Goal: Task Accomplishment & Management: Manage account settings

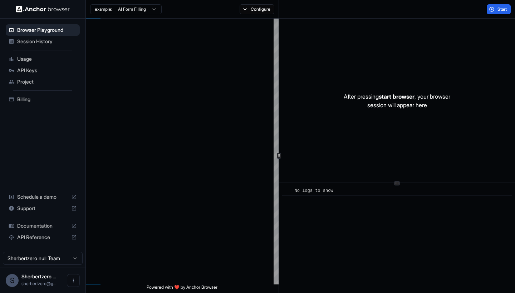
scroll to position [64, 0]
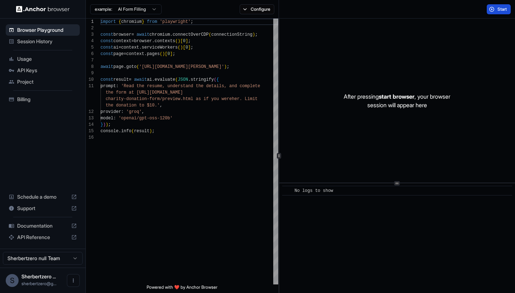
click at [495, 9] on button "Start" at bounding box center [498, 9] width 24 height 10
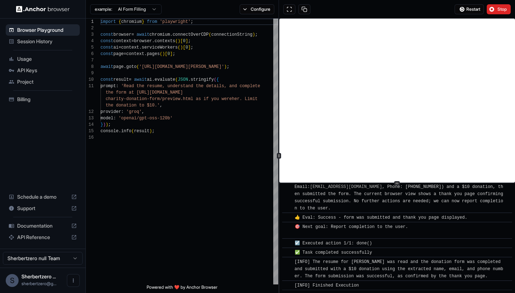
scroll to position [388, 0]
type textarea "**********"
click at [150, 154] on div "const browser = await chromium . connectOverCDP ( connectionString ) ; const co…" at bounding box center [189, 210] width 178 height 382
click at [17, 96] on div "Billing" at bounding box center [43, 99] width 74 height 11
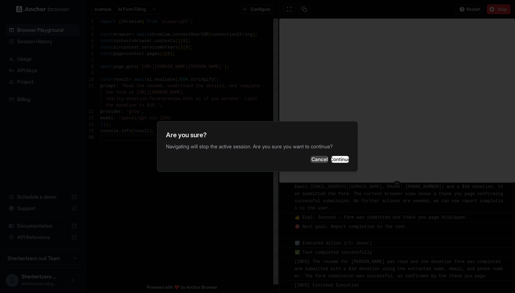
click at [310, 163] on button "Cancel" at bounding box center [319, 159] width 18 height 7
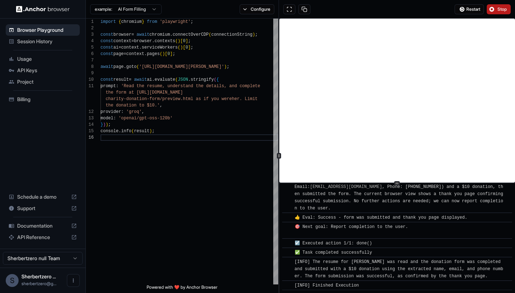
click at [501, 10] on span "Stop" at bounding box center [502, 9] width 10 height 6
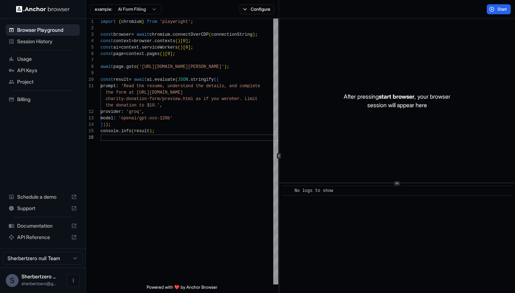
click at [20, 86] on div "Project" at bounding box center [43, 81] width 74 height 11
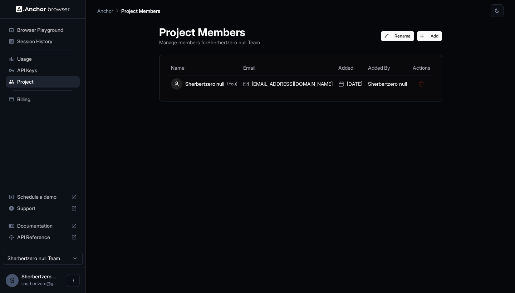
click at [20, 75] on div "API Keys" at bounding box center [43, 70] width 74 height 11
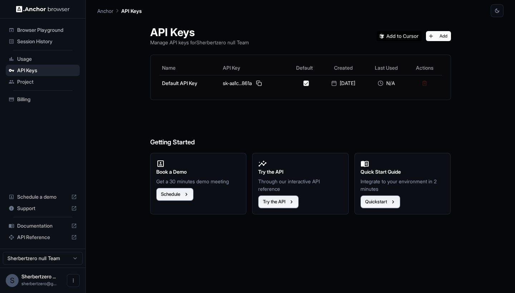
click at [30, 55] on span "Usage" at bounding box center [47, 58] width 60 height 7
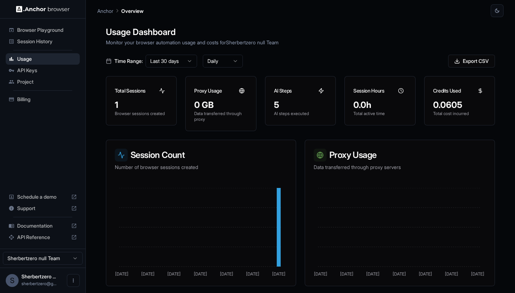
click at [23, 28] on span "Browser Playground" at bounding box center [47, 29] width 60 height 7
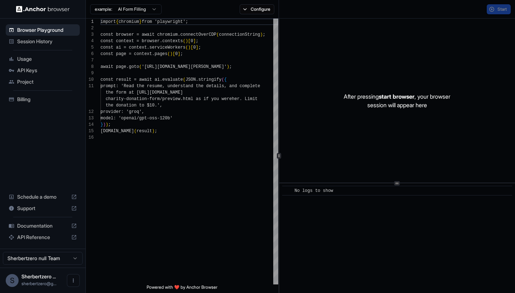
scroll to position [64, 0]
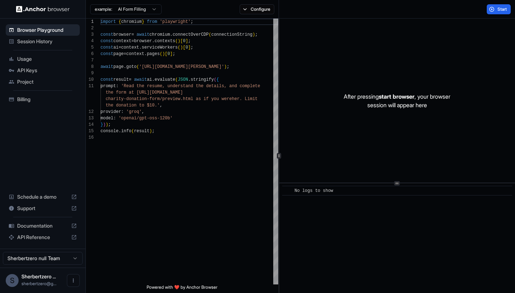
click at [145, 14] on html "Browser Playground Session History Usage API Keys Project Billing Schedule a de…" at bounding box center [257, 146] width 515 height 293
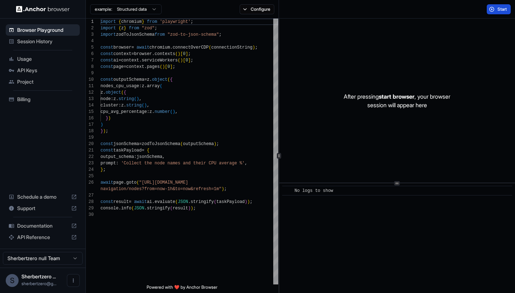
click at [499, 10] on span "Start" at bounding box center [502, 9] width 10 height 6
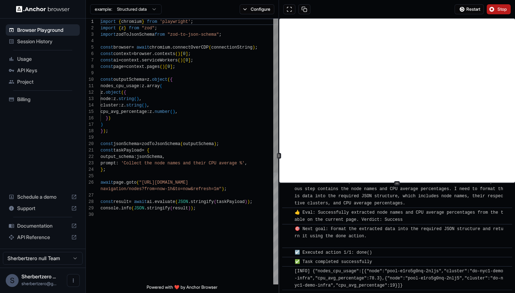
scroll to position [131, 0]
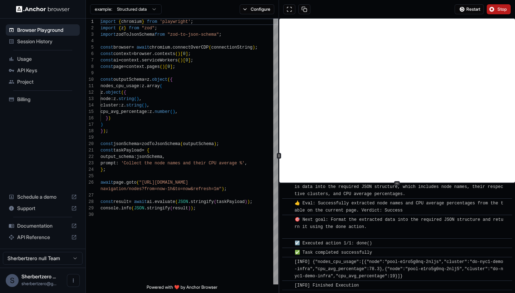
click at [137, 9] on html "Browser Playground Session History Usage API Keys Project Billing Schedule a de…" at bounding box center [257, 146] width 515 height 293
type textarea "**********"
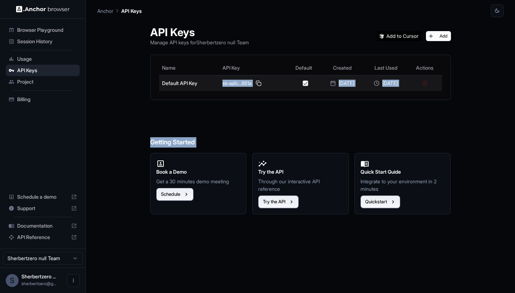
drag, startPoint x: 202, startPoint y: 149, endPoint x: 170, endPoint y: 89, distance: 68.0
click at [170, 89] on div "API Keys Manage API keys for Sherbertzero null Team Add Name API Key Default Cr…" at bounding box center [301, 155] width 318 height 276
click at [170, 89] on td "Default API Key" at bounding box center [189, 83] width 60 height 16
click at [256, 85] on button at bounding box center [258, 83] width 9 height 9
click at [254, 82] on button at bounding box center [258, 83] width 9 height 9
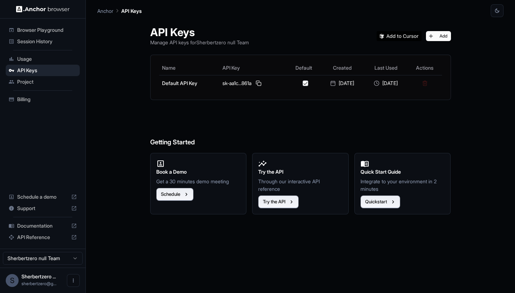
click at [25, 62] on span "Usage" at bounding box center [47, 58] width 60 height 7
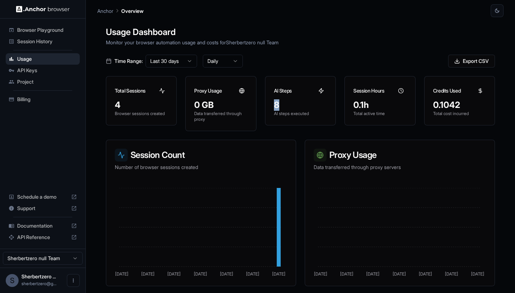
drag, startPoint x: 275, startPoint y: 106, endPoint x: 287, endPoint y: 106, distance: 11.8
click at [287, 106] on div "8" at bounding box center [300, 104] width 53 height 11
drag, startPoint x: 278, startPoint y: 108, endPoint x: 279, endPoint y: 90, distance: 17.2
click at [279, 108] on div "8" at bounding box center [300, 104] width 53 height 11
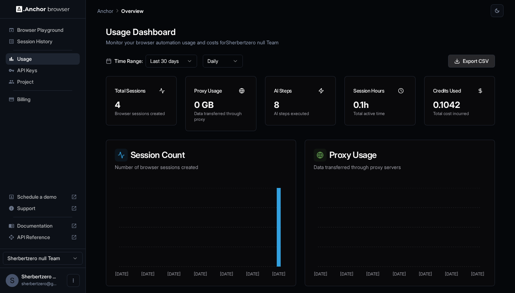
click at [455, 64] on button "Export CSV" at bounding box center [471, 61] width 47 height 13
click at [32, 25] on div "Browser Playground" at bounding box center [43, 29] width 74 height 11
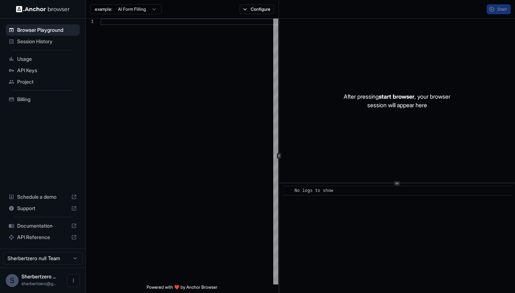
type textarea "**********"
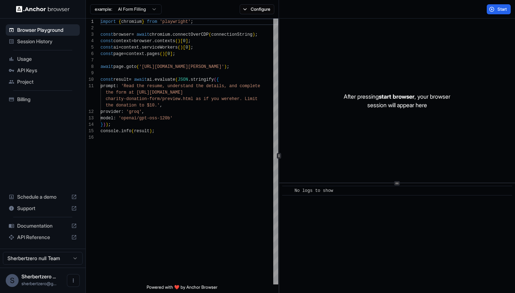
click at [32, 37] on div "Session History" at bounding box center [43, 41] width 74 height 11
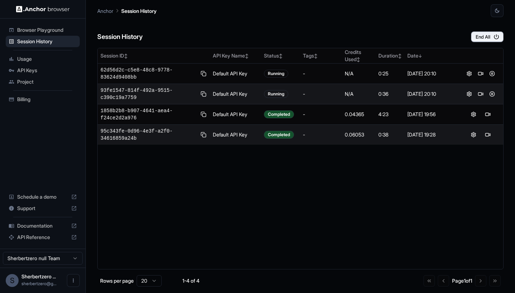
click at [345, 129] on td "0.06053" at bounding box center [359, 135] width 34 height 20
click at [348, 134] on div "0.06053" at bounding box center [358, 134] width 28 height 7
click at [473, 133] on button at bounding box center [473, 134] width 9 height 9
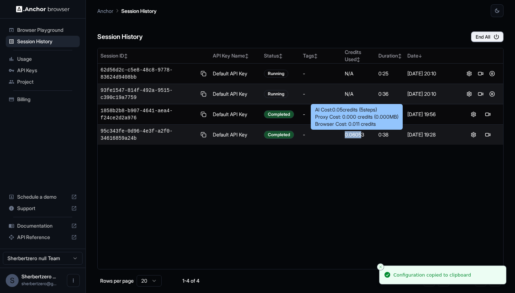
drag, startPoint x: 344, startPoint y: 135, endPoint x: 362, endPoint y: 135, distance: 17.2
click at [362, 135] on div "0.06053" at bounding box center [358, 134] width 28 height 7
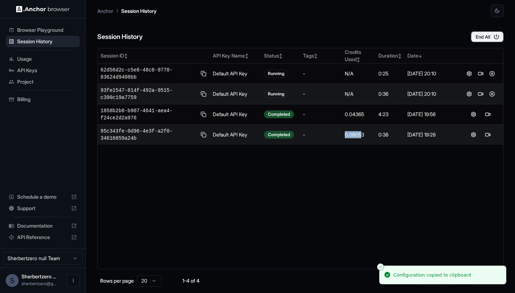
click at [358, 135] on div "0.06053" at bounding box center [358, 134] width 28 height 7
click at [354, 136] on div "0.06053" at bounding box center [358, 134] width 28 height 7
click at [348, 132] on div "0.06053" at bounding box center [358, 134] width 28 height 7
click at [348, 134] on div "0.06053" at bounding box center [358, 134] width 28 height 7
click at [348, 182] on div "Session ID ↕ API Key Name ↕ Status ↕ Tags ↕ Credits Used ↕ Duration ↕ Date ↓ 62…" at bounding box center [300, 159] width 406 height 222
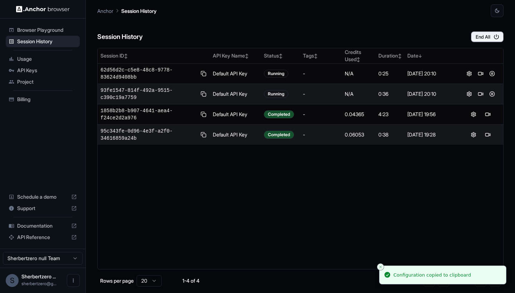
click at [352, 135] on div "0.06053" at bounding box center [358, 134] width 28 height 7
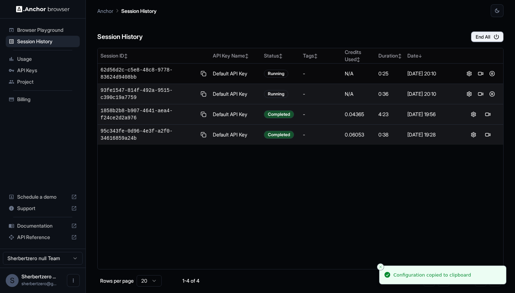
click at [352, 123] on td "0.04365" at bounding box center [359, 114] width 34 height 20
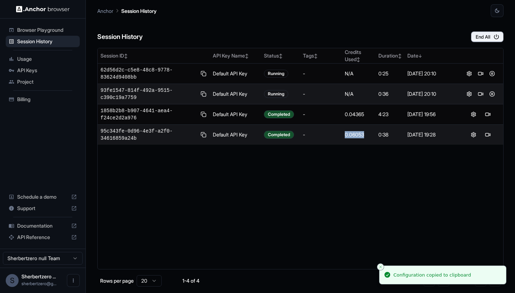
drag, startPoint x: 344, startPoint y: 134, endPoint x: 368, endPoint y: 134, distance: 24.7
click at [368, 134] on td "0.06053" at bounding box center [359, 135] width 34 height 20
click at [368, 134] on div "0.06053" at bounding box center [358, 134] width 28 height 7
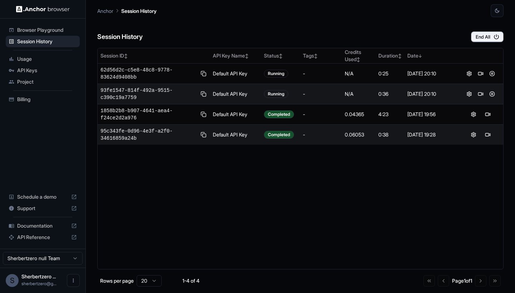
click at [356, 129] on td "0.06053" at bounding box center [359, 135] width 34 height 20
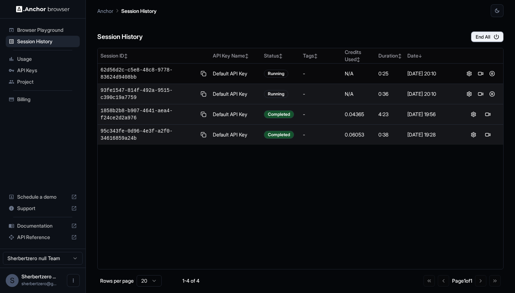
click at [356, 115] on div "0.04365" at bounding box center [358, 114] width 28 height 7
drag, startPoint x: 360, startPoint y: 115, endPoint x: 349, endPoint y: 115, distance: 10.7
click at [349, 115] on div "0.04365" at bounding box center [358, 114] width 28 height 7
click at [350, 115] on div "0.04365" at bounding box center [358, 114] width 28 height 7
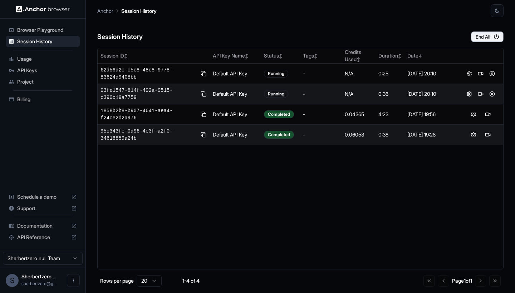
click at [361, 129] on td "0.06053" at bounding box center [359, 135] width 34 height 20
click at [359, 131] on div "0.06053" at bounding box center [358, 134] width 28 height 7
click at [353, 137] on div "0.06053" at bounding box center [358, 134] width 28 height 7
click at [352, 138] on td "0.06053" at bounding box center [359, 135] width 34 height 20
click at [351, 133] on div "0.06053" at bounding box center [358, 134] width 28 height 7
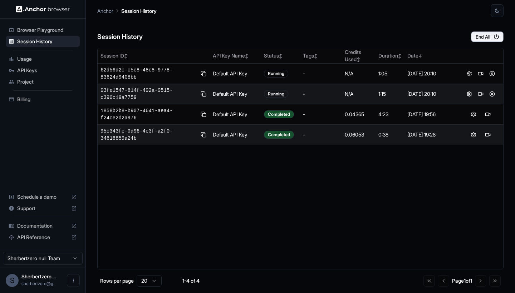
click at [354, 135] on div "0.06053" at bounding box center [358, 134] width 28 height 7
drag, startPoint x: 363, startPoint y: 134, endPoint x: 353, endPoint y: 134, distance: 10.4
click at [353, 134] on div "0.06053" at bounding box center [358, 134] width 28 height 7
click at [351, 136] on div "0.06053" at bounding box center [358, 134] width 28 height 7
click at [352, 136] on div "0.06053" at bounding box center [358, 134] width 28 height 7
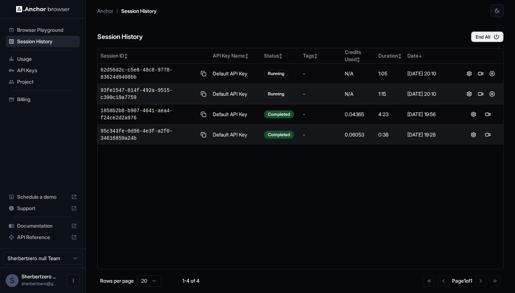
click at [390, 134] on div "0:38" at bounding box center [389, 134] width 23 height 7
click at [358, 134] on div "0.06053" at bounding box center [358, 134] width 28 height 7
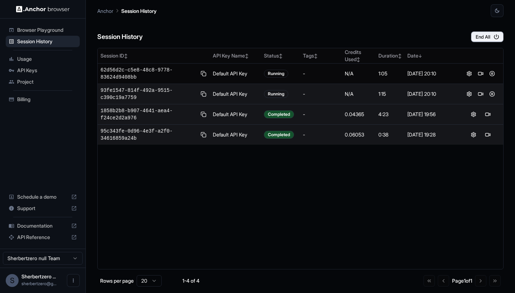
click at [347, 114] on div "0.04365" at bounding box center [358, 114] width 28 height 7
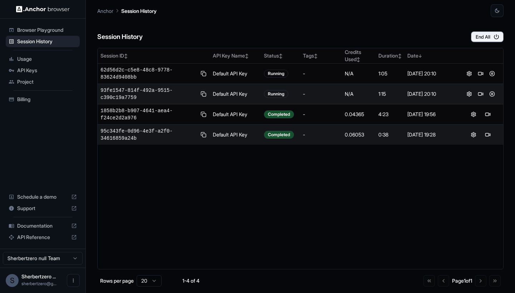
click at [355, 135] on div "0.06053" at bounding box center [358, 134] width 28 height 7
drag, startPoint x: 366, startPoint y: 135, endPoint x: 339, endPoint y: 134, distance: 26.4
click at [339, 134] on tr "95c343fe-0d96-4e3f-a2f0-34616859a24b Default API Key Completed - 0.06053 0:38 1…" at bounding box center [300, 135] width 405 height 20
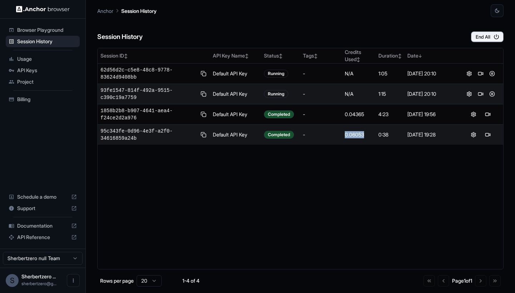
click at [339, 134] on td "-" at bounding box center [321, 135] width 42 height 20
click at [266, 139] on td "Completed" at bounding box center [280, 135] width 39 height 20
click at [254, 132] on td "Default API Key" at bounding box center [235, 135] width 51 height 20
click at [416, 135] on div "[DATE] 19:28" at bounding box center [431, 134] width 48 height 7
click at [472, 137] on button at bounding box center [473, 134] width 9 height 9
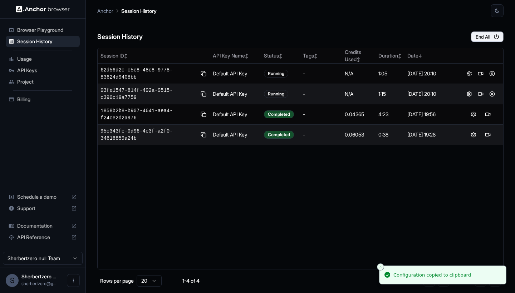
click at [360, 132] on div "0.06053" at bounding box center [358, 134] width 28 height 7
click at [363, 132] on div "0.06053" at bounding box center [358, 134] width 28 height 7
click at [368, 132] on div "0.06053" at bounding box center [358, 134] width 28 height 7
click at [120, 127] on td "95c343fe-0d96-4e3f-a2f0-34616859a24b" at bounding box center [154, 135] width 112 height 20
click at [125, 134] on span "95c343fe-0d96-4e3f-a2f0-34616859a24b" at bounding box center [148, 135] width 96 height 14
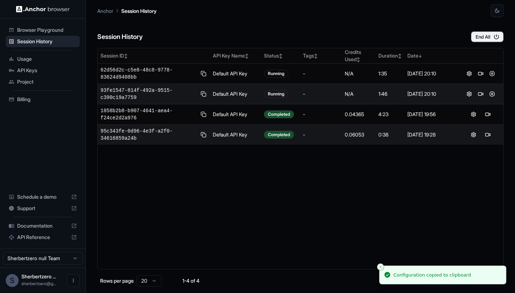
click at [229, 134] on td "Default API Key" at bounding box center [235, 135] width 51 height 20
click at [141, 130] on span "95c343fe-0d96-4e3f-a2f0-34616859a24b" at bounding box center [148, 135] width 96 height 14
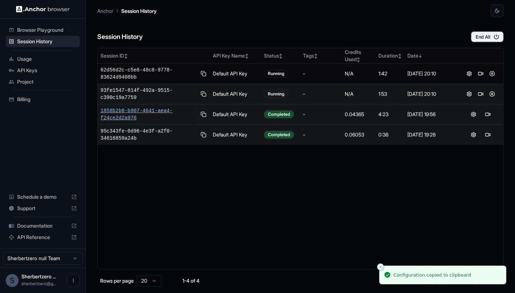
click at [132, 109] on span "1858b2b8-b907-4641-aea4-f24ce2d2a976" at bounding box center [148, 114] width 96 height 14
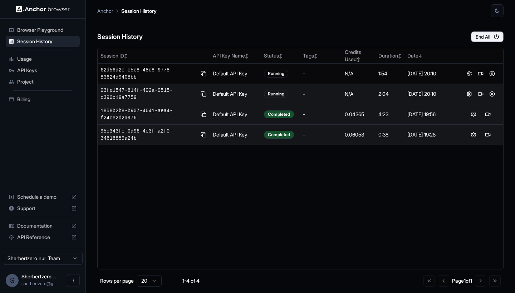
click at [131, 89] on span "93fe1547-814f-492a-9515-c390c19a7759" at bounding box center [148, 94] width 96 height 14
click at [133, 91] on span "93fe1547-814f-492a-9515-c390c19a7759" at bounding box center [148, 94] width 96 height 14
click at [305, 88] on td "-" at bounding box center [321, 94] width 42 height 20
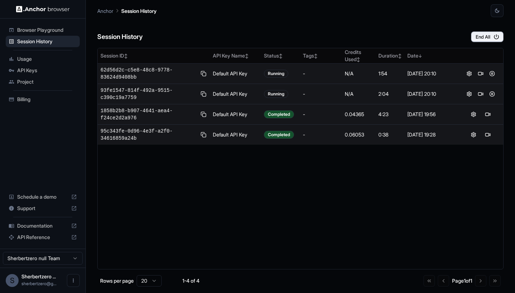
click at [297, 76] on div "Running" at bounding box center [280, 74] width 33 height 8
click at [271, 76] on div "Running" at bounding box center [276, 74] width 24 height 8
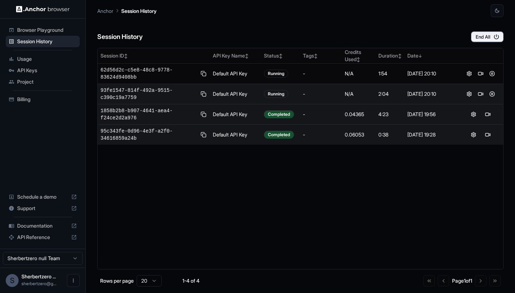
click at [37, 55] on div "Usage" at bounding box center [43, 58] width 74 height 11
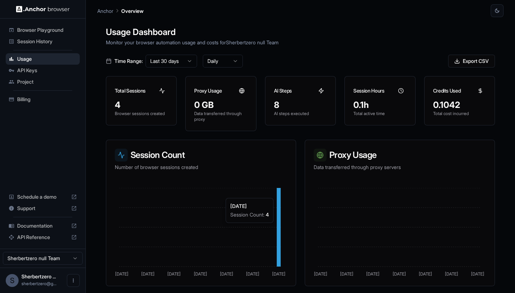
click at [279, 194] on icon at bounding box center [279, 227] width 4 height 79
drag, startPoint x: 351, startPoint y: 107, endPoint x: 372, endPoint y: 107, distance: 20.7
click at [371, 107] on div "0.1h Total active time" at bounding box center [379, 112] width 70 height 26
click at [372, 107] on div "0.1h" at bounding box center [379, 104] width 53 height 11
drag, startPoint x: 375, startPoint y: 107, endPoint x: 345, endPoint y: 107, distance: 29.3
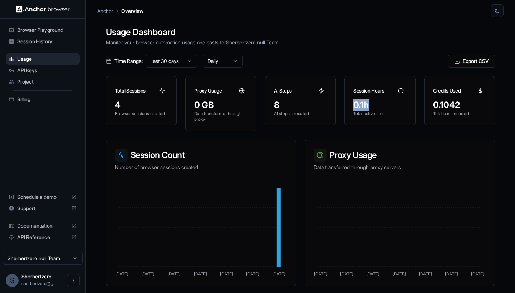
click at [344, 107] on div "0.1h Total active time" at bounding box center [379, 112] width 70 height 26
click at [346, 107] on div "0.1h Total active time" at bounding box center [379, 112] width 70 height 26
drag, startPoint x: 350, startPoint y: 116, endPoint x: 385, endPoint y: 116, distance: 34.3
click at [385, 116] on div "0.1h Total active time" at bounding box center [379, 112] width 70 height 26
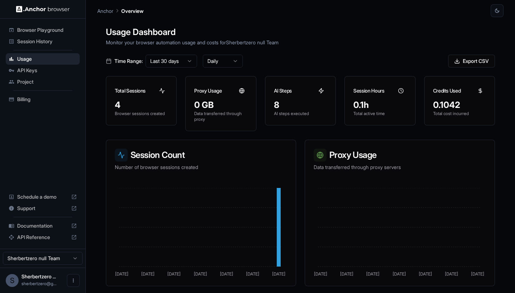
drag, startPoint x: 387, startPoint y: 116, endPoint x: 369, endPoint y: 115, distance: 18.7
click at [369, 115] on div "0.1h Total active time" at bounding box center [379, 112] width 70 height 26
drag, startPoint x: 371, startPoint y: 112, endPoint x: 352, endPoint y: 83, distance: 34.5
click at [352, 83] on div "Session Hours 0.1h Total active time" at bounding box center [379, 100] width 71 height 49
click at [352, 83] on div "Session Hours" at bounding box center [379, 87] width 70 height 23
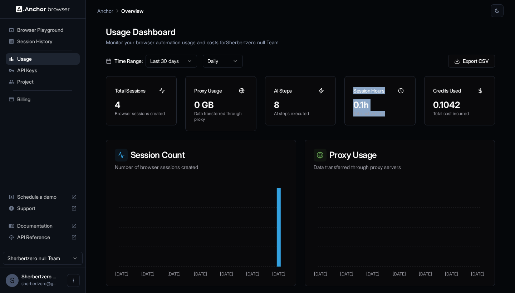
drag, startPoint x: 343, startPoint y: 93, endPoint x: 392, endPoint y: 123, distance: 57.6
click at [392, 123] on div "Session Hours 0.1h Total active time" at bounding box center [379, 100] width 71 height 49
click at [392, 123] on div "0.1h Total active time" at bounding box center [379, 112] width 70 height 26
drag, startPoint x: 393, startPoint y: 119, endPoint x: 349, endPoint y: 89, distance: 52.9
click at [349, 89] on div "Session Hours 0.1h Total active time" at bounding box center [379, 100] width 71 height 49
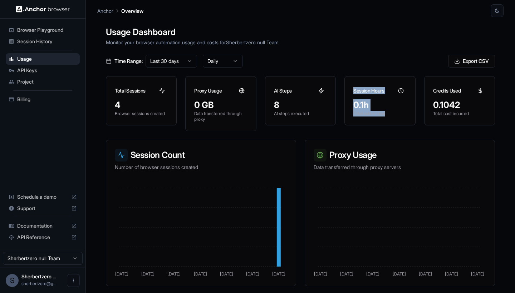
click at [349, 89] on div "Session Hours" at bounding box center [379, 87] width 70 height 23
drag, startPoint x: 349, startPoint y: 91, endPoint x: 385, endPoint y: 115, distance: 43.2
click at [385, 115] on div "Session Hours 0.1h Total active time" at bounding box center [379, 100] width 71 height 49
click at [385, 115] on p "Total active time" at bounding box center [379, 114] width 53 height 6
drag, startPoint x: 429, startPoint y: 103, endPoint x: 461, endPoint y: 103, distance: 32.2
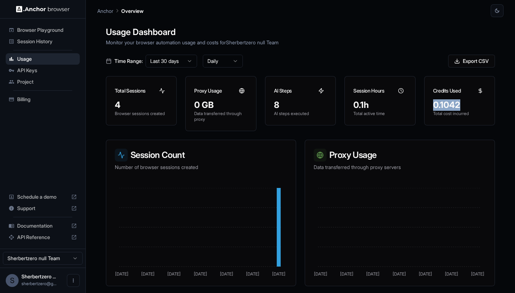
click at [461, 103] on div "0.1042 Total cost incurred" at bounding box center [459, 112] width 70 height 26
copy div "0.1042"
click at [27, 94] on div "Billing" at bounding box center [43, 99] width 74 height 11
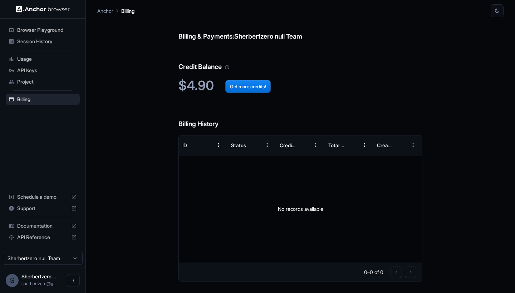
click at [229, 68] on icon "Your credit balance will be consumed as you use the API. Visit the usage page t…" at bounding box center [226, 67] width 5 height 5
click at [225, 149] on div "ID" at bounding box center [203, 145] width 49 height 20
click at [240, 145] on div "Status" at bounding box center [238, 145] width 15 height 6
click at [300, 148] on button "Sort" at bounding box center [302, 145] width 13 height 13
click at [353, 147] on icon "Sort" at bounding box center [351, 145] width 6 height 6
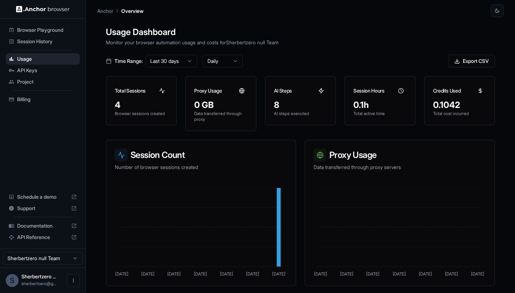
click at [453, 107] on div "0.1042" at bounding box center [459, 104] width 53 height 11
click at [474, 94] on div at bounding box center [479, 90] width 11 height 11
click at [477, 91] on icon at bounding box center [480, 91] width 6 height 6
click at [480, 91] on line at bounding box center [480, 90] width 0 height 5
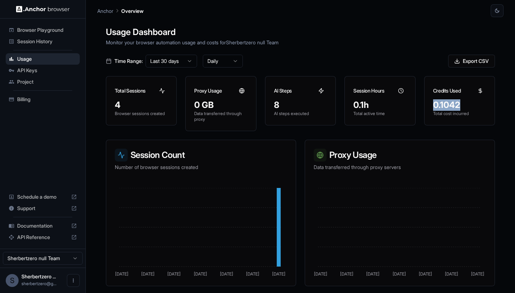
click at [480, 91] on line at bounding box center [480, 90] width 0 height 5
click at [437, 107] on div "0.1042" at bounding box center [459, 104] width 53 height 11
click at [32, 39] on span "Session History" at bounding box center [47, 41] width 60 height 7
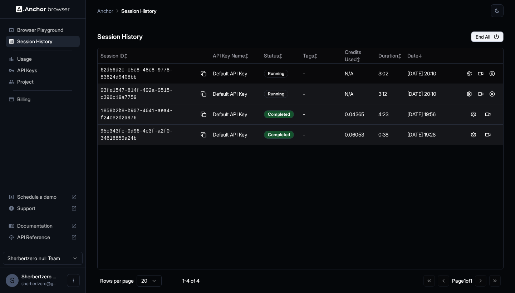
click at [351, 113] on div "0.04365" at bounding box center [358, 114] width 28 height 7
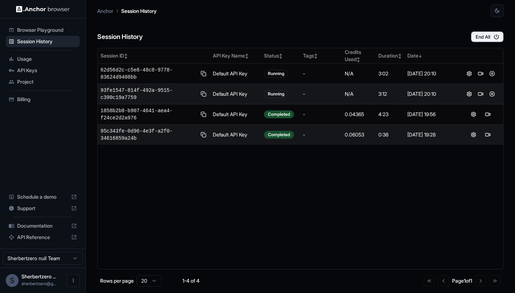
click at [348, 135] on div "0.06053" at bounding box center [358, 134] width 28 height 7
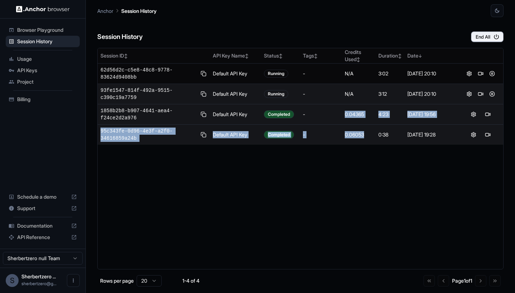
drag, startPoint x: 368, startPoint y: 136, endPoint x: 343, endPoint y: 107, distance: 38.5
click at [343, 107] on tbody "62d56d2c-c5e8-48c8-9778-83624d9408bb Default API Key Running - N/A 3:02 1 Sep 2…" at bounding box center [300, 104] width 405 height 81
click at [343, 107] on td "0.04365" at bounding box center [359, 114] width 34 height 20
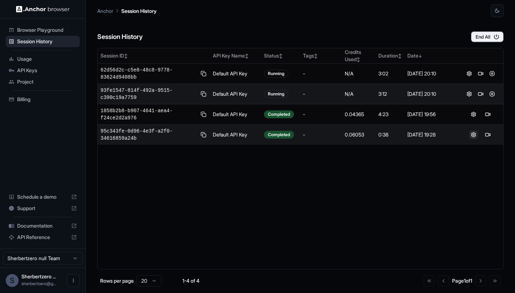
click at [473, 138] on button at bounding box center [473, 134] width 9 height 9
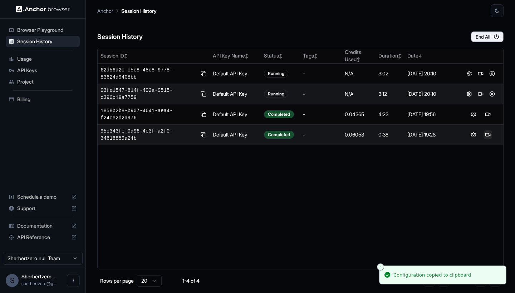
click at [489, 134] on button at bounding box center [487, 134] width 9 height 9
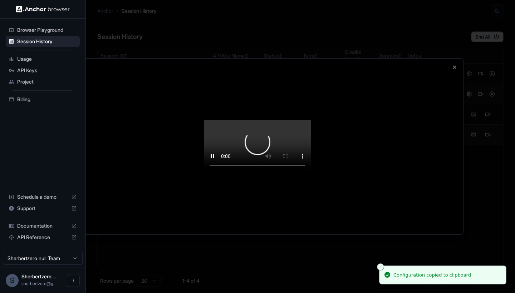
click at [471, 39] on div at bounding box center [257, 146] width 515 height 293
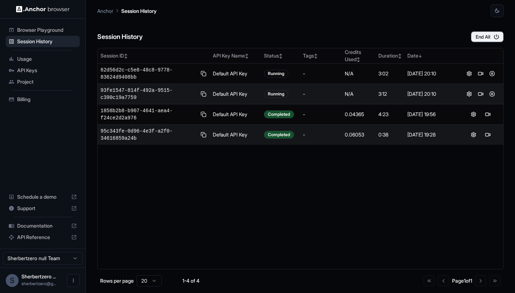
click at [26, 97] on span "Billing" at bounding box center [47, 99] width 60 height 7
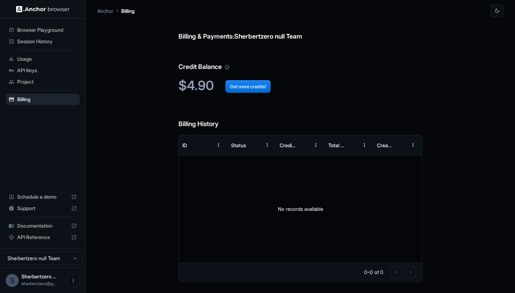
click at [31, 84] on span "Project" at bounding box center [47, 81] width 60 height 7
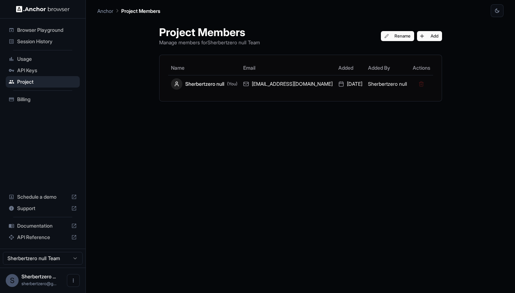
click at [35, 70] on span "API Keys" at bounding box center [47, 70] width 60 height 7
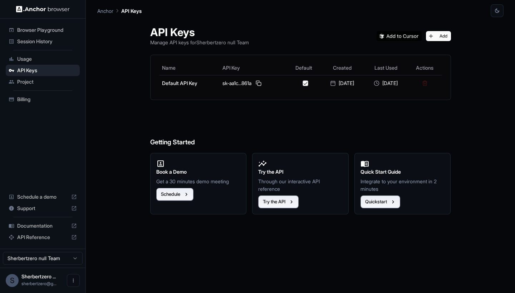
click at [40, 60] on span "Usage" at bounding box center [47, 58] width 60 height 7
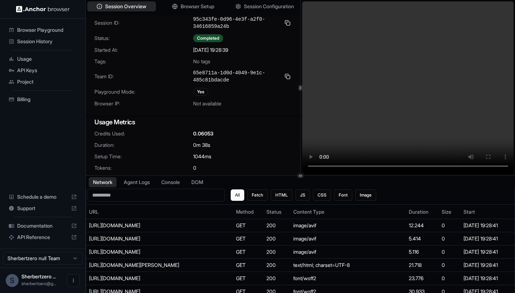
click at [409, 88] on video at bounding box center [408, 87] width 212 height 173
click at [319, 166] on video at bounding box center [408, 87] width 212 height 173
click at [416, 84] on video at bounding box center [408, 87] width 212 height 173
click at [321, 166] on video at bounding box center [408, 87] width 212 height 173
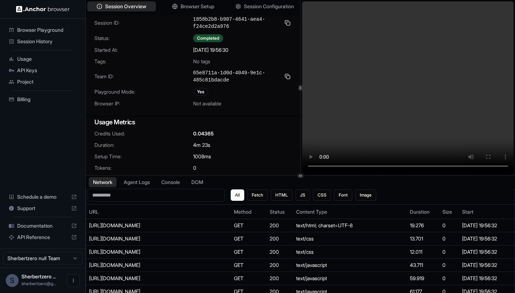
click at [410, 87] on video at bounding box center [408, 87] width 212 height 173
click at [324, 164] on video at bounding box center [408, 87] width 212 height 173
click at [322, 165] on video at bounding box center [408, 87] width 212 height 173
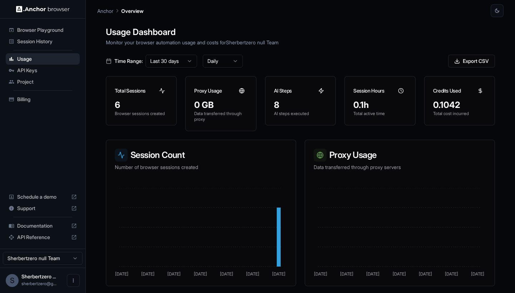
click at [29, 42] on span "Session History" at bounding box center [47, 41] width 60 height 7
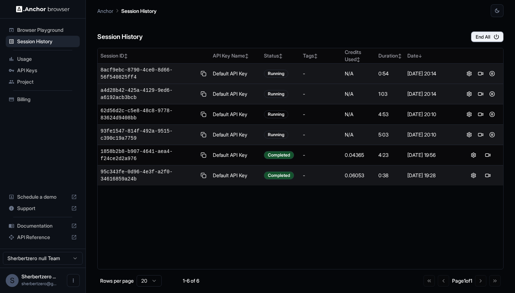
click at [276, 72] on div "Running" at bounding box center [276, 74] width 24 height 8
drag, startPoint x: 273, startPoint y: 74, endPoint x: 315, endPoint y: 74, distance: 41.8
click at [315, 74] on tr "8acf9ebc-8790-4ce0-8d66-56f540825ff4 Default API Key Running - N/A 0:54 1 Sep 2…" at bounding box center [300, 74] width 405 height 20
click at [315, 74] on div "-" at bounding box center [321, 73] width 36 height 7
click at [349, 81] on td "N/A" at bounding box center [359, 74] width 34 height 20
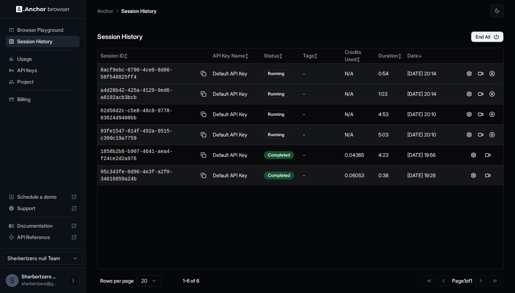
click at [351, 77] on div "N/A" at bounding box center [358, 73] width 28 height 7
click at [350, 77] on div "N/A" at bounding box center [358, 73] width 28 height 7
click at [350, 75] on div "N/A" at bounding box center [358, 73] width 28 height 7
drag, startPoint x: 378, startPoint y: 76, endPoint x: 396, endPoint y: 76, distance: 17.9
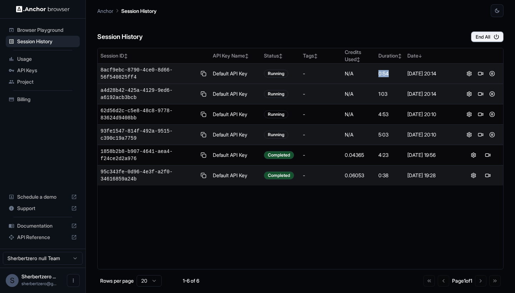
click at [397, 76] on td "0:54" at bounding box center [389, 74] width 29 height 20
click at [396, 76] on div "0:54" at bounding box center [389, 73] width 23 height 7
drag, startPoint x: 426, startPoint y: 75, endPoint x: 364, endPoint y: 75, distance: 62.2
click at [364, 75] on tr "8acf9ebc-8790-4ce0-8d66-56f540825ff4 Default API Key Running - N/A 0:54 1 Sep 2…" at bounding box center [300, 74] width 405 height 20
click at [364, 75] on div "N/A" at bounding box center [358, 73] width 28 height 7
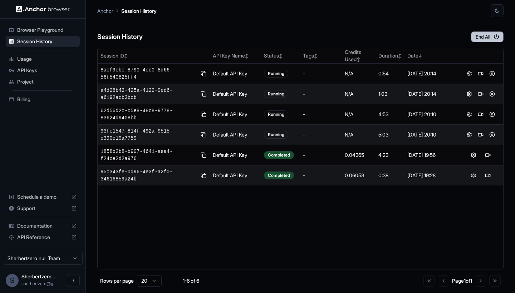
click at [488, 39] on button "End All" at bounding box center [487, 36] width 33 height 11
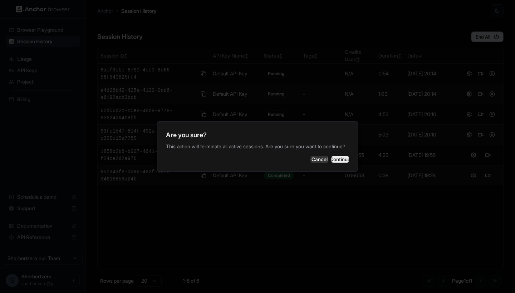
click at [331, 163] on button "Continue" at bounding box center [340, 159] width 18 height 7
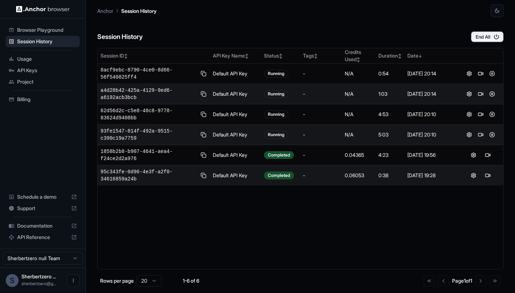
click at [495, 42] on div "Session History End All Session ID ↕ API Key Name ↕ Status ↕ Tags ↕ Credits Use…" at bounding box center [300, 155] width 406 height 276
click at [482, 35] on button "End All" at bounding box center [487, 36] width 33 height 11
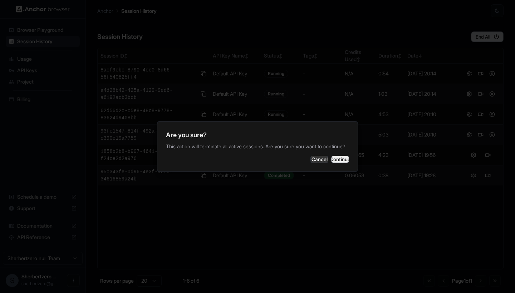
click at [331, 162] on button "Continue" at bounding box center [340, 159] width 18 height 7
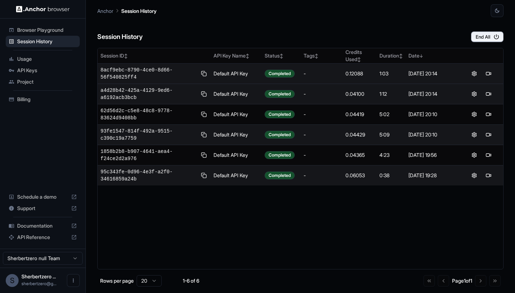
click at [355, 70] on td "0.12088" at bounding box center [359, 74] width 34 height 20
drag, startPoint x: 346, startPoint y: 72, endPoint x: 364, endPoint y: 72, distance: 17.9
click at [364, 72] on div "0.12088" at bounding box center [359, 73] width 28 height 7
click at [356, 74] on div "0.12088" at bounding box center [359, 73] width 28 height 7
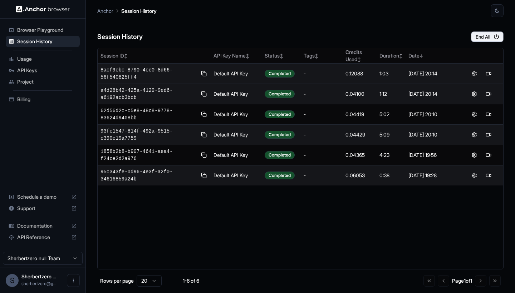
click at [356, 69] on td "0.12088" at bounding box center [359, 74] width 34 height 20
click at [354, 73] on div "0.12088" at bounding box center [359, 73] width 28 height 7
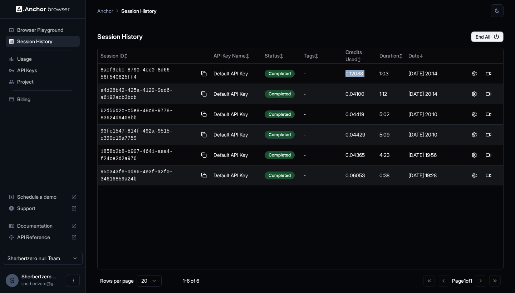
click at [31, 72] on span "API Keys" at bounding box center [47, 70] width 60 height 7
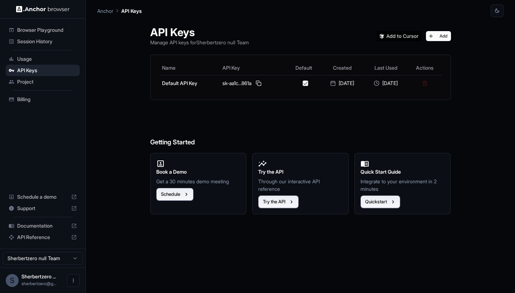
click at [30, 43] on span "Session History" at bounding box center [47, 41] width 60 height 7
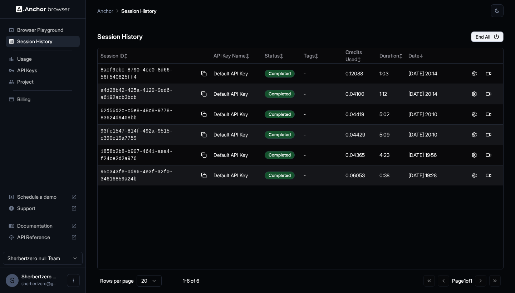
click at [35, 77] on div "Project" at bounding box center [43, 81] width 74 height 11
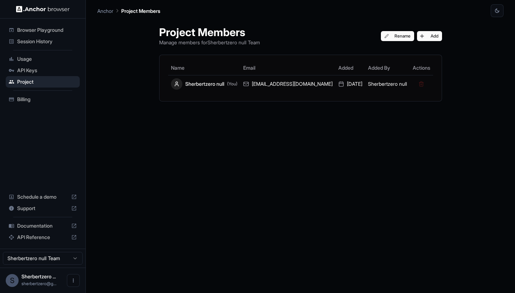
click at [32, 38] on span "Session History" at bounding box center [47, 41] width 60 height 7
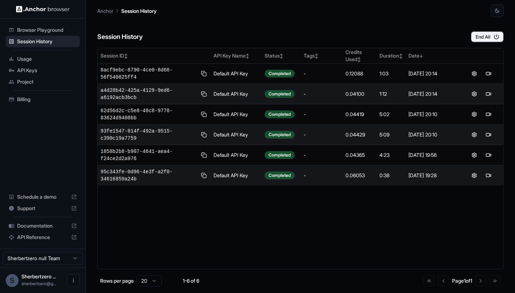
click at [18, 73] on span "API Keys" at bounding box center [47, 70] width 60 height 7
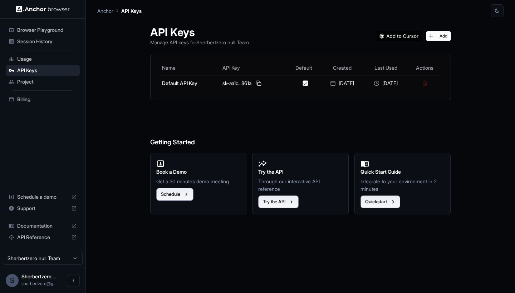
click at [20, 41] on span "Session History" at bounding box center [47, 41] width 60 height 7
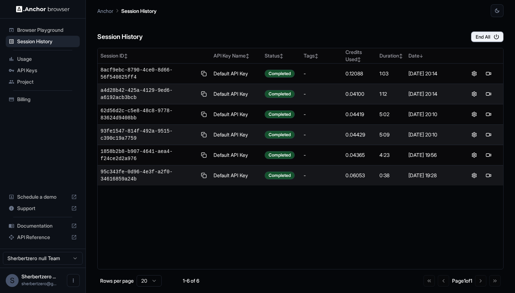
click at [34, 73] on span "API Keys" at bounding box center [47, 70] width 60 height 7
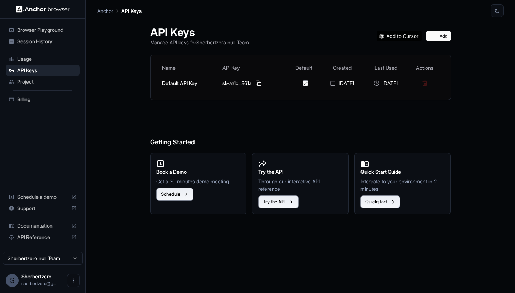
click at [31, 77] on div "Project" at bounding box center [43, 81] width 74 height 11
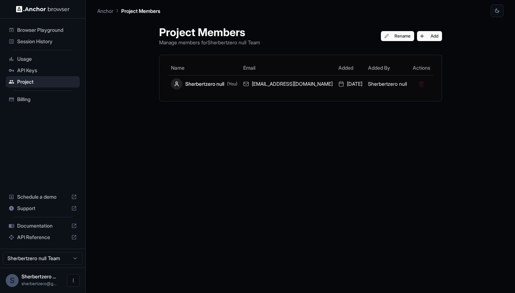
click at [36, 58] on span "Usage" at bounding box center [47, 58] width 60 height 7
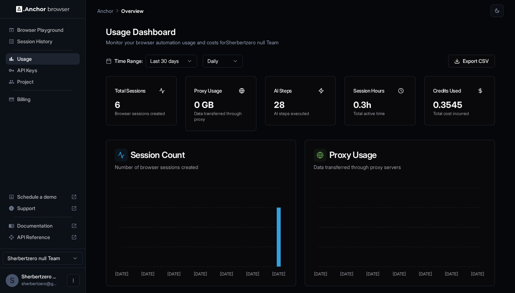
click at [33, 39] on span "Session History" at bounding box center [47, 41] width 60 height 7
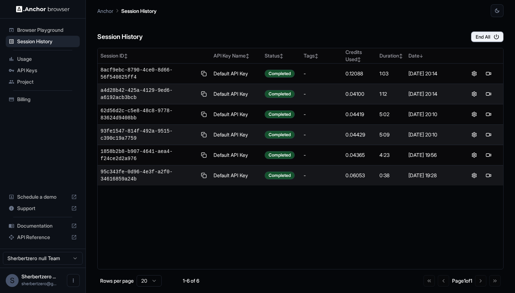
click at [35, 32] on span "Browser Playground" at bounding box center [47, 29] width 60 height 7
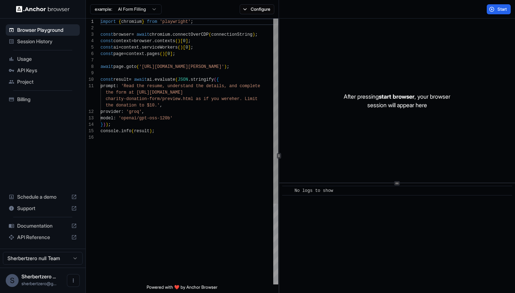
click at [35, 39] on span "Session History" at bounding box center [47, 41] width 60 height 7
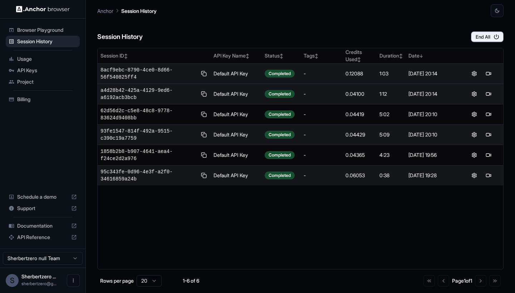
click at [225, 69] on td "Default API Key" at bounding box center [235, 74] width 51 height 20
drag, startPoint x: 215, startPoint y: 71, endPoint x: 396, endPoint y: 71, distance: 181.2
click at [396, 71] on tr "8acf9ebc-8790-4ce0-8d66-56f540825ff4 Default API Key Completed - 0.12088 1:03 1…" at bounding box center [300, 74] width 405 height 20
click at [396, 71] on div "1:03" at bounding box center [390, 73] width 23 height 7
drag, startPoint x: 342, startPoint y: 73, endPoint x: 382, endPoint y: 73, distance: 40.4
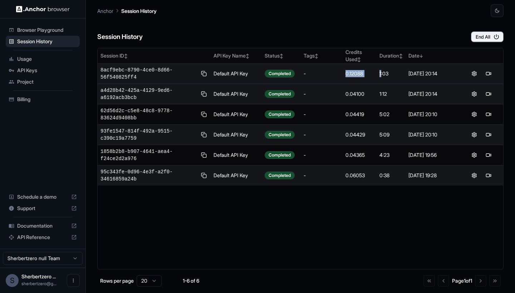
click at [382, 73] on tr "8acf9ebc-8790-4ce0-8d66-56f540825ff4 Default API Key Completed - 0.12088 1:03 1…" at bounding box center [300, 74] width 405 height 20
click at [382, 73] on div "1:03" at bounding box center [390, 73] width 23 height 7
drag, startPoint x: 369, startPoint y: 73, endPoint x: 362, endPoint y: 73, distance: 7.9
click at [363, 73] on div "0.12088" at bounding box center [359, 73] width 28 height 7
click at [362, 73] on div "0.12088" at bounding box center [359, 73] width 28 height 7
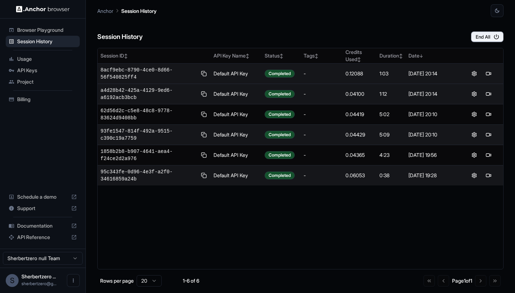
click at [356, 76] on div "0.12088" at bounding box center [359, 73] width 28 height 7
click at [349, 76] on div "0.12088" at bounding box center [359, 73] width 28 height 7
drag, startPoint x: 344, startPoint y: 73, endPoint x: 361, endPoint y: 73, distance: 16.8
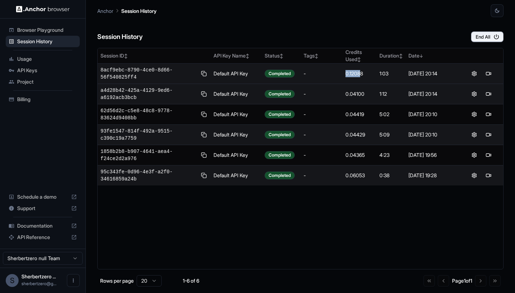
click at [361, 73] on td "0.12088" at bounding box center [359, 74] width 34 height 20
click at [361, 73] on div "0.12088" at bounding box center [359, 73] width 28 height 7
drag, startPoint x: 367, startPoint y: 73, endPoint x: 330, endPoint y: 73, distance: 36.4
click at [330, 73] on tr "8acf9ebc-8790-4ce0-8d66-56f540825ff4 Default API Key Completed - 0.12088 1:03 1…" at bounding box center [300, 74] width 405 height 20
click at [330, 73] on div "-" at bounding box center [321, 73] width 36 height 7
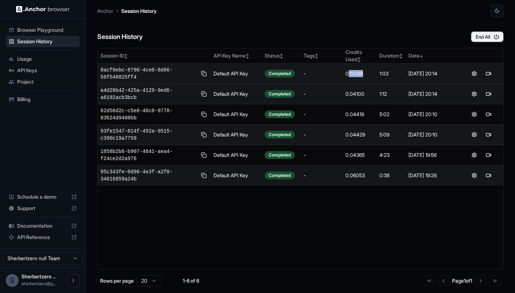
drag, startPoint x: 349, startPoint y: 73, endPoint x: 365, endPoint y: 73, distance: 16.4
click at [365, 73] on div "0.12088" at bounding box center [359, 73] width 28 height 7
click at [491, 75] on button at bounding box center [488, 73] width 9 height 9
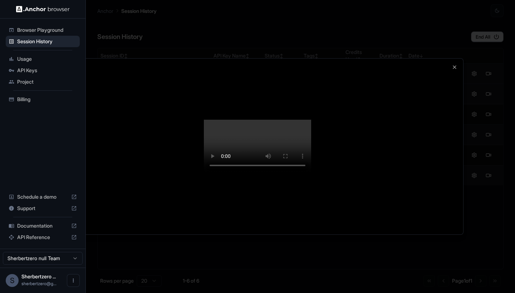
click at [311, 155] on video at bounding box center [257, 147] width 107 height 54
click at [259, 165] on video at bounding box center [257, 147] width 107 height 54
click at [452, 64] on icon "button" at bounding box center [454, 67] width 6 height 6
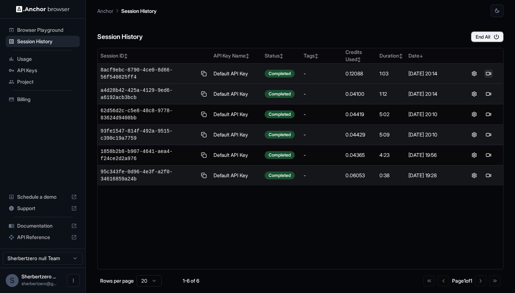
click at [488, 70] on button at bounding box center [488, 73] width 9 height 9
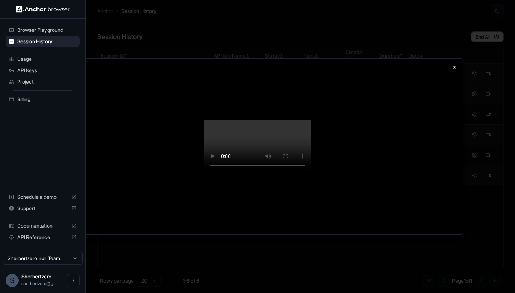
click at [456, 64] on icon "button" at bounding box center [454, 67] width 6 height 6
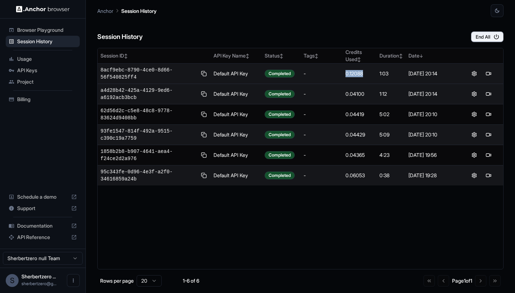
drag, startPoint x: 344, startPoint y: 76, endPoint x: 369, endPoint y: 76, distance: 25.0
click at [369, 76] on td "0.12088" at bounding box center [359, 74] width 34 height 20
click at [369, 75] on div "0.12088" at bounding box center [359, 73] width 28 height 7
drag, startPoint x: 369, startPoint y: 75, endPoint x: 338, endPoint y: 75, distance: 31.1
click at [338, 75] on tr "8acf9ebc-8790-4ce0-8d66-56f540825ff4 Default API Key Completed - 0.12088 1:03 1…" at bounding box center [300, 74] width 405 height 20
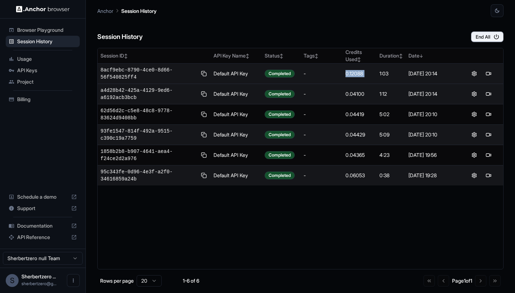
click at [338, 75] on div "-" at bounding box center [321, 73] width 36 height 7
drag, startPoint x: 343, startPoint y: 74, endPoint x: 369, endPoint y: 77, distance: 26.2
click at [369, 77] on td "0.12088" at bounding box center [359, 74] width 34 height 20
click at [369, 77] on div "0.12088" at bounding box center [359, 73] width 28 height 7
drag, startPoint x: 365, startPoint y: 77, endPoint x: 339, endPoint y: 77, distance: 26.1
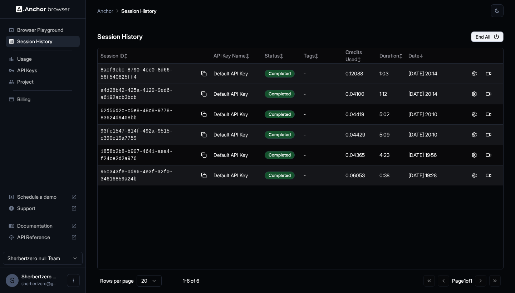
click at [339, 77] on tr "8acf9ebc-8790-4ce0-8d66-56f540825ff4 Default API Key Completed - 0.12088 1:03 1…" at bounding box center [300, 74] width 405 height 20
click at [339, 76] on div "-" at bounding box center [321, 73] width 36 height 7
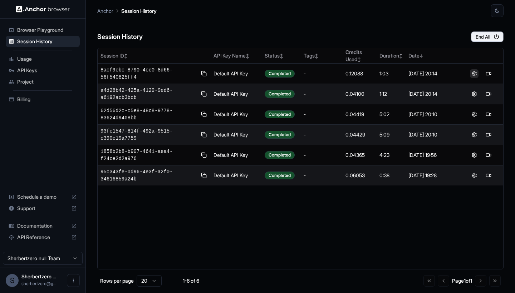
click at [474, 74] on button at bounding box center [474, 73] width 9 height 9
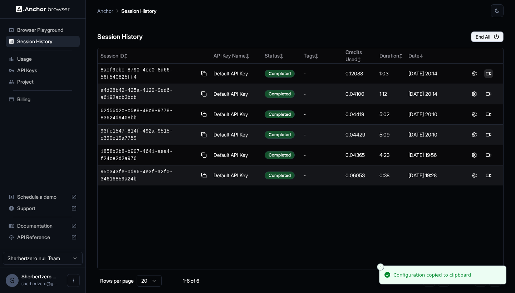
click at [488, 73] on button at bounding box center [488, 73] width 9 height 9
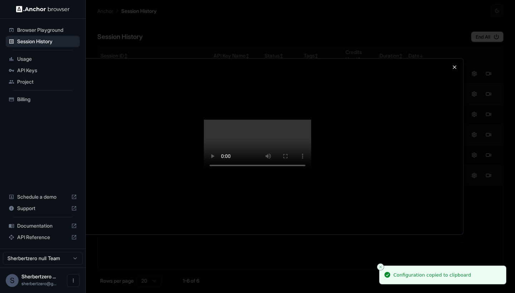
click at [454, 64] on icon "button" at bounding box center [454, 67] width 6 height 6
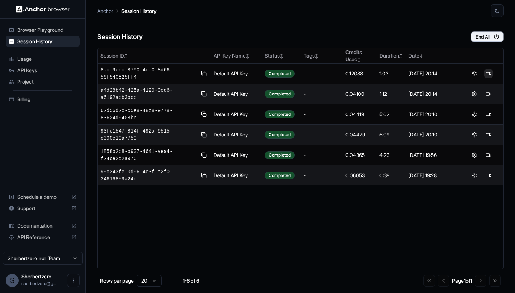
click at [487, 75] on button at bounding box center [488, 73] width 9 height 9
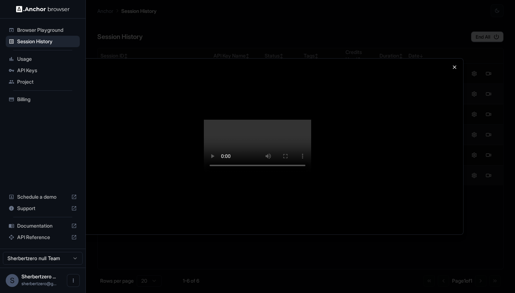
click at [453, 64] on icon "button" at bounding box center [454, 67] width 6 height 6
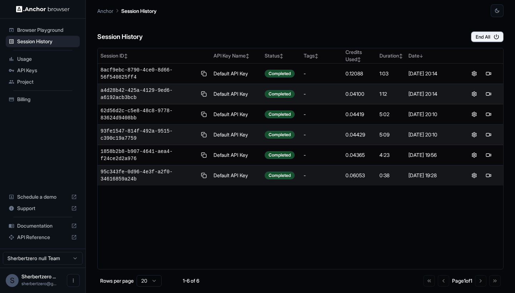
click at [34, 67] on span "API Keys" at bounding box center [47, 70] width 60 height 7
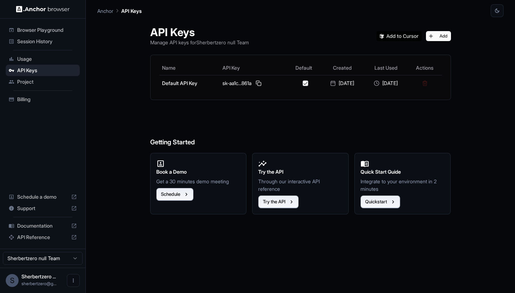
click at [31, 84] on span "Project" at bounding box center [47, 81] width 60 height 7
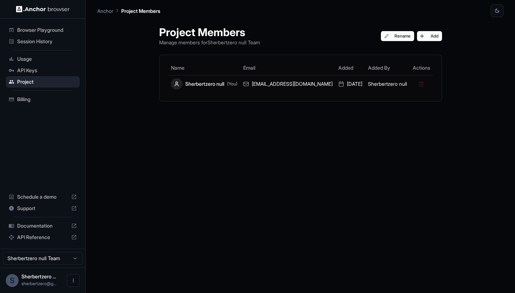
click at [58, 110] on div "Browser Playground Session History Usage API Keys Project Billing Schedule a de…" at bounding box center [42, 134] width 85 height 230
click at [49, 102] on span "Billing" at bounding box center [47, 99] width 60 height 7
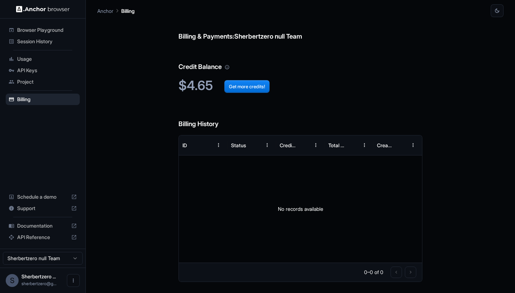
click at [32, 59] on span "Usage" at bounding box center [47, 58] width 60 height 7
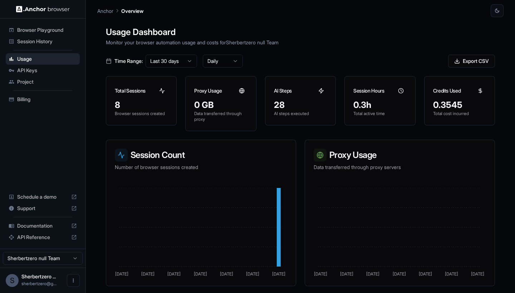
click at [44, 73] on span "API Keys" at bounding box center [47, 70] width 60 height 7
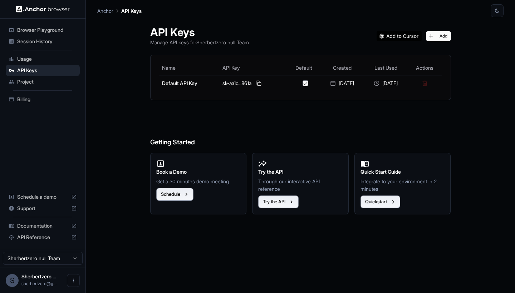
click at [26, 41] on span "Session History" at bounding box center [47, 41] width 60 height 7
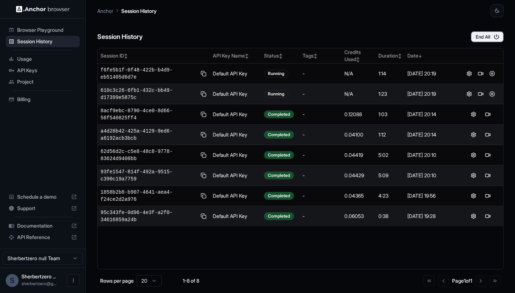
click at [486, 26] on div "Session History End All" at bounding box center [300, 29] width 406 height 25
click at [485, 34] on button "End All" at bounding box center [487, 36] width 33 height 11
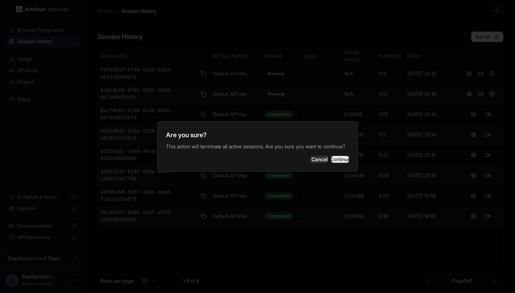
click at [331, 159] on button "Continue" at bounding box center [340, 159] width 18 height 7
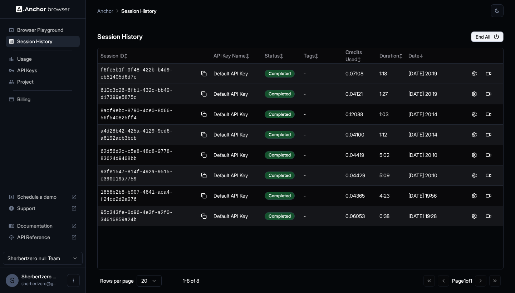
click at [352, 74] on div "0.07108" at bounding box center [359, 73] width 28 height 7
click at [490, 73] on button at bounding box center [488, 73] width 9 height 9
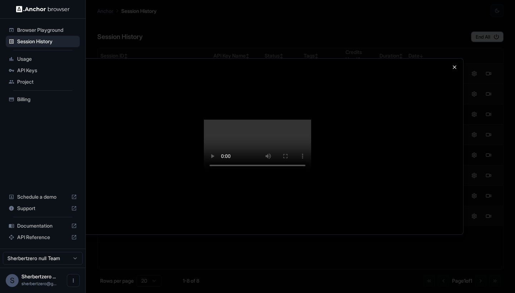
click at [453, 64] on icon "button" at bounding box center [454, 67] width 6 height 6
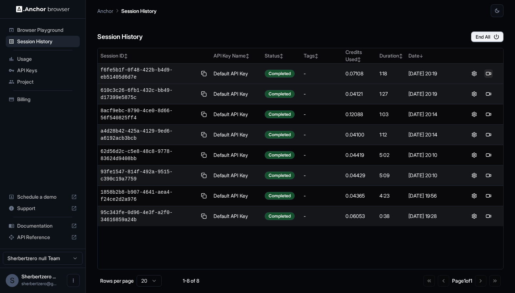
click at [487, 73] on button at bounding box center [488, 73] width 9 height 9
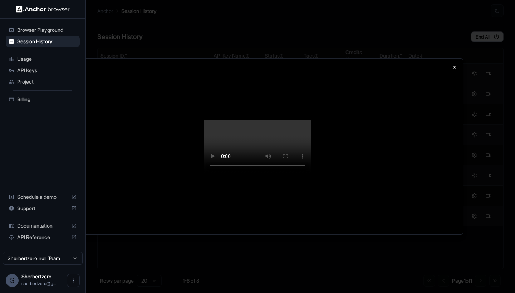
click at [455, 64] on icon "button" at bounding box center [454, 67] width 6 height 6
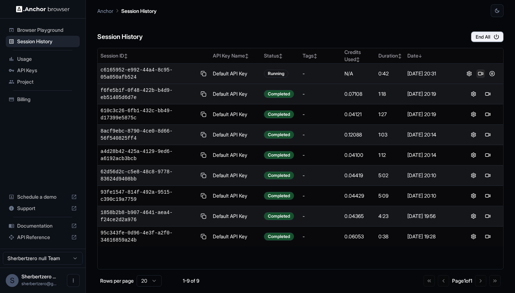
click at [479, 71] on button at bounding box center [480, 73] width 9 height 9
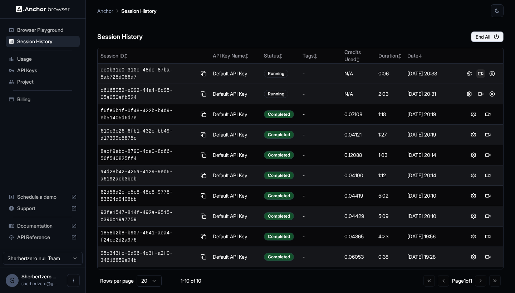
click at [478, 70] on button at bounding box center [480, 73] width 9 height 9
click at [477, 35] on button "End All" at bounding box center [487, 36] width 33 height 11
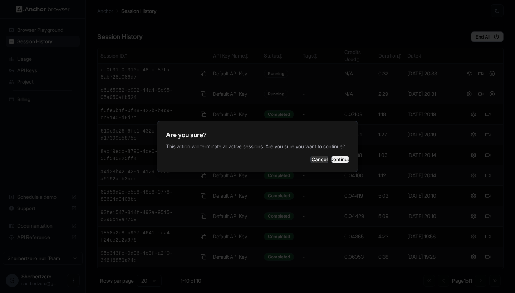
click at [335, 161] on button "Continue" at bounding box center [340, 159] width 18 height 7
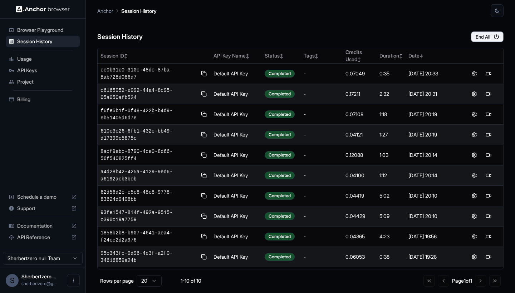
click at [33, 73] on span "API Keys" at bounding box center [47, 70] width 60 height 7
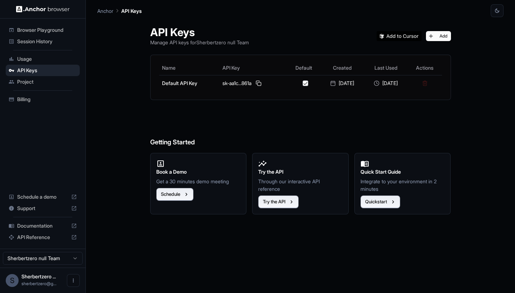
click at [45, 43] on span "Session History" at bounding box center [47, 41] width 60 height 7
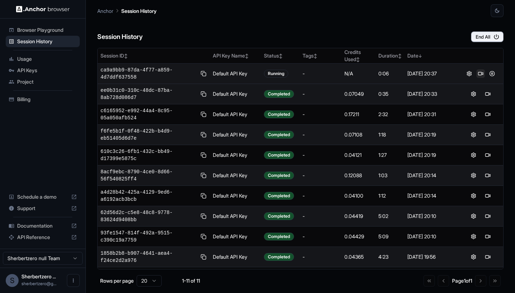
click at [477, 75] on button at bounding box center [480, 73] width 9 height 9
click at [476, 74] on button at bounding box center [480, 73] width 9 height 9
click at [490, 34] on button "End All" at bounding box center [487, 36] width 33 height 11
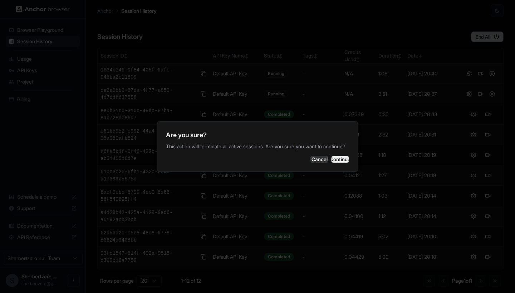
click at [337, 163] on button "Continue" at bounding box center [340, 159] width 18 height 7
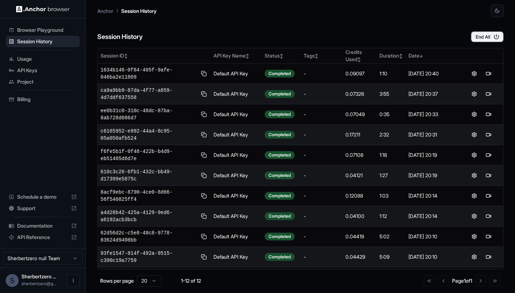
click at [24, 104] on div "Billing" at bounding box center [43, 99] width 74 height 11
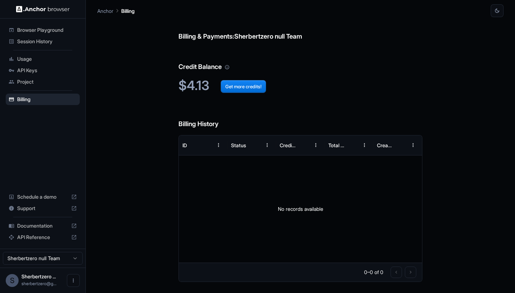
click at [37, 48] on ul "Browser Playground Session History Usage API Keys Project Billing" at bounding box center [43, 64] width 80 height 86
click at [37, 43] on span "Session History" at bounding box center [47, 41] width 60 height 7
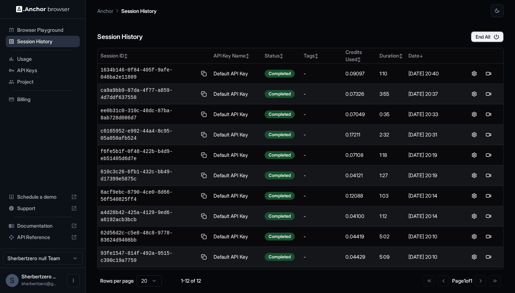
click at [40, 38] on span "Session History" at bounding box center [47, 41] width 60 height 7
click at [31, 101] on span "Billing" at bounding box center [47, 99] width 60 height 7
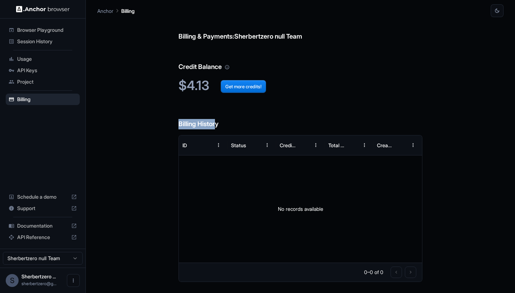
drag, startPoint x: 189, startPoint y: 116, endPoint x: 218, endPoint y: 120, distance: 29.3
click at [218, 120] on h6 "Billing History" at bounding box center [300, 117] width 244 height 25
